Goal: Communication & Community: Answer question/provide support

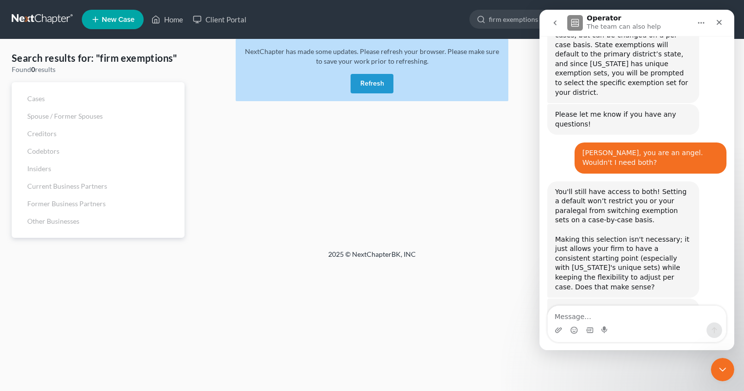
scroll to position [536, 0]
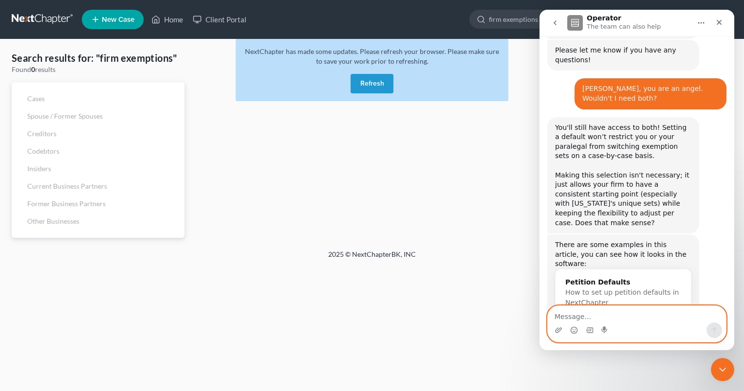
click at [613, 319] on textarea "Message…" at bounding box center [637, 314] width 178 height 17
click at [645, 317] on textarea "[PERSON_NAME], thank you so much!" at bounding box center [637, 314] width 178 height 17
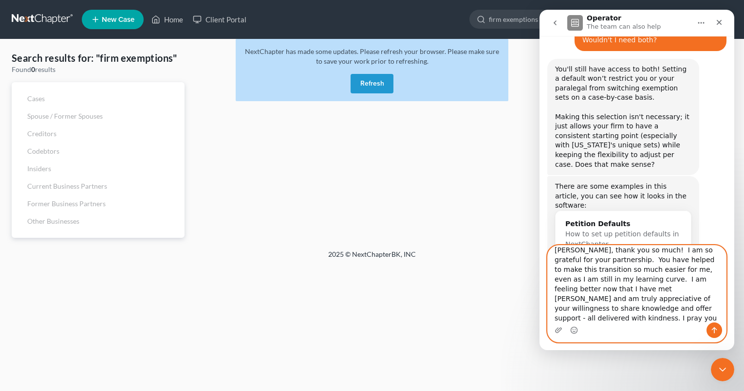
scroll to position [597, 0]
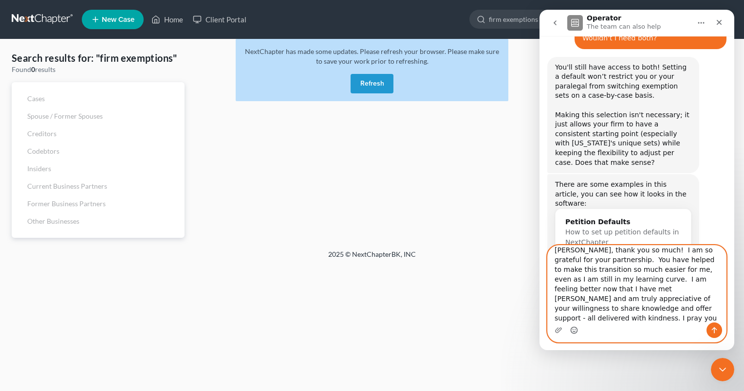
type textarea "[PERSON_NAME], thank you so much! I am so grateful for your partnership. You ha…"
click at [573, 327] on circle "Emoji picker" at bounding box center [574, 330] width 6 height 6
click at [710, 327] on button "Send a message…" at bounding box center [714, 331] width 16 height 16
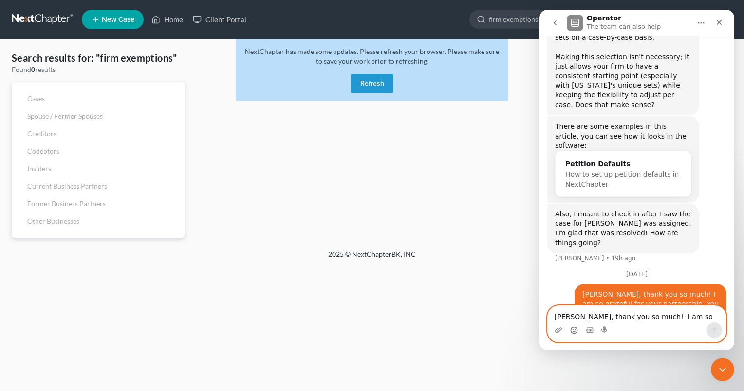
scroll to position [668, 0]
click at [370, 81] on button "Refresh" at bounding box center [372, 83] width 43 height 19
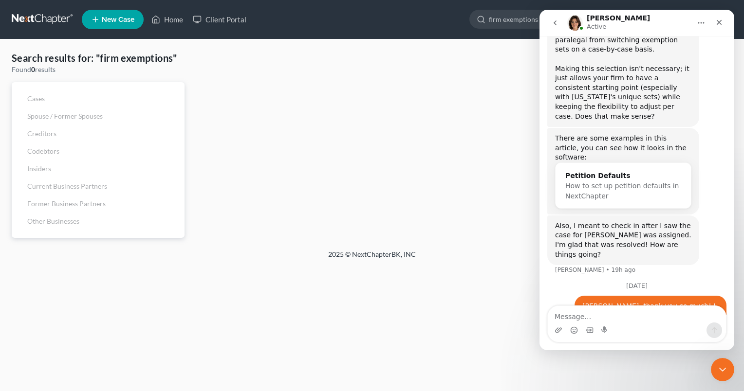
scroll to position [668, 0]
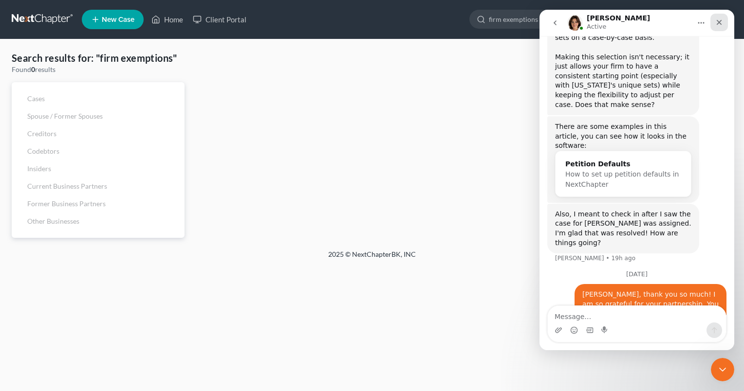
click at [721, 20] on icon "Close" at bounding box center [719, 22] width 5 height 5
